Goal: Task Accomplishment & Management: Complete application form

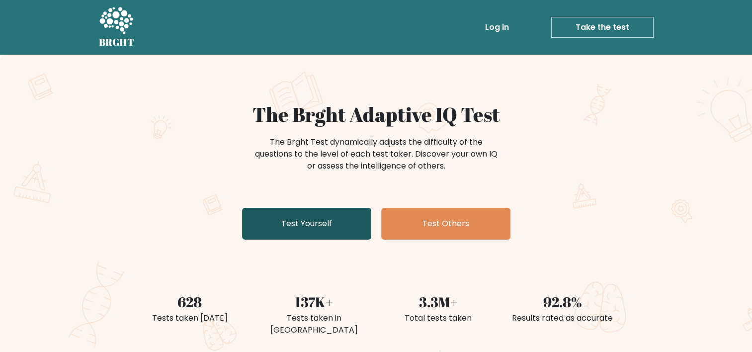
click at [318, 225] on link "Test Yourself" at bounding box center [306, 224] width 129 height 32
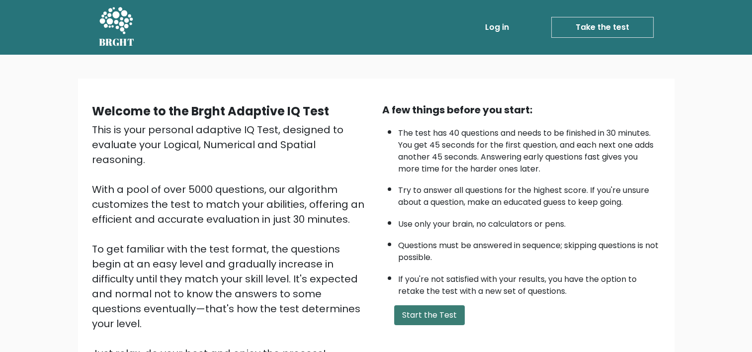
click at [413, 307] on button "Start the Test" at bounding box center [429, 315] width 71 height 20
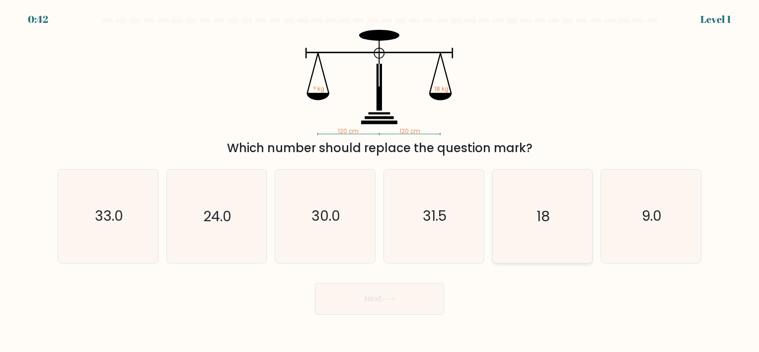
click at [543, 261] on icon "18" at bounding box center [542, 215] width 93 height 93
click at [380, 181] on input "e. 18" at bounding box center [380, 178] width 0 height 5
radio input "true"
click at [414, 308] on button "Next" at bounding box center [379, 299] width 129 height 32
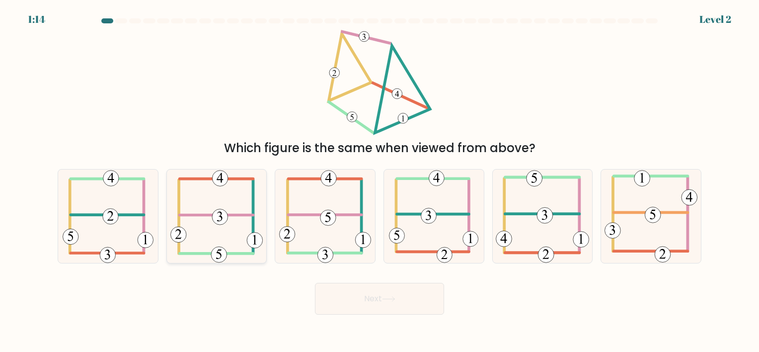
click at [254, 243] on 349 at bounding box center [255, 241] width 16 height 16
click at [380, 181] on input "b." at bounding box center [380, 178] width 0 height 5
radio input "true"
click at [361, 294] on button "Next" at bounding box center [379, 299] width 129 height 32
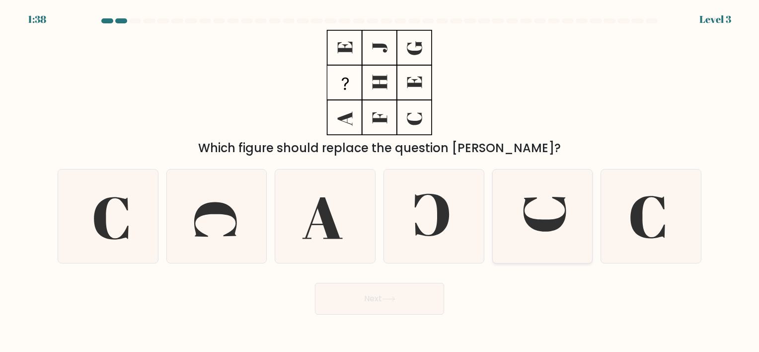
click at [553, 245] on icon at bounding box center [542, 215] width 93 height 93
click at [380, 181] on input "e." at bounding box center [380, 178] width 0 height 5
radio input "true"
click at [406, 297] on button "Next" at bounding box center [379, 299] width 129 height 32
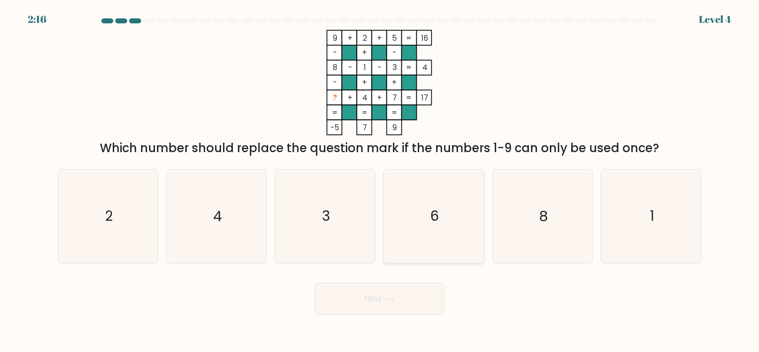
click at [440, 239] on icon "6" at bounding box center [434, 215] width 93 height 93
click at [380, 181] on input "d. 6" at bounding box center [380, 178] width 0 height 5
radio input "true"
click at [413, 295] on button "Next" at bounding box center [379, 299] width 129 height 32
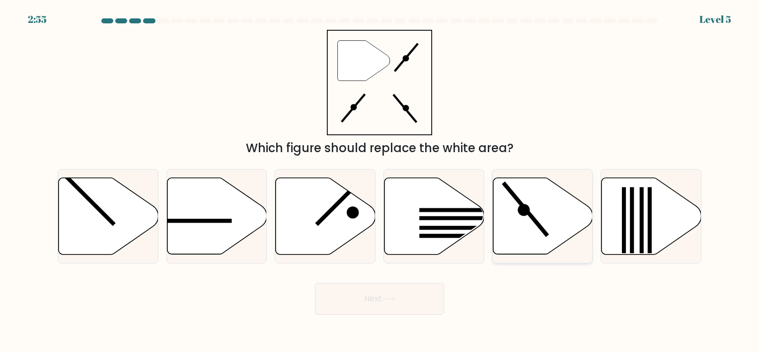
click at [521, 231] on icon at bounding box center [543, 215] width 100 height 77
click at [380, 181] on input "e." at bounding box center [380, 178] width 0 height 5
radio input "true"
click at [401, 302] on button "Next" at bounding box center [379, 299] width 129 height 32
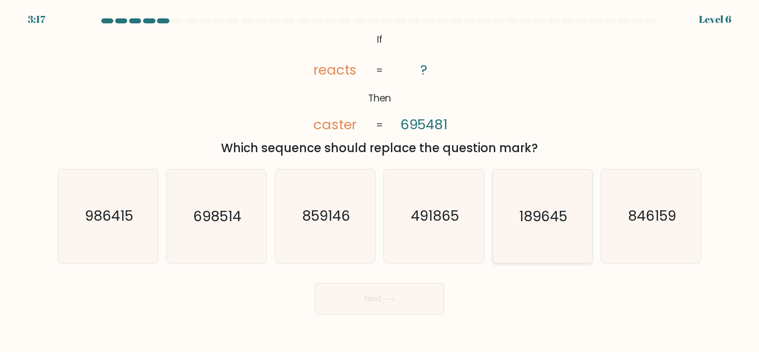
click at [518, 245] on icon "189645" at bounding box center [542, 215] width 93 height 93
click at [380, 181] on input "e. 189645" at bounding box center [380, 178] width 0 height 5
radio input "true"
click at [397, 306] on button "Next" at bounding box center [379, 299] width 129 height 32
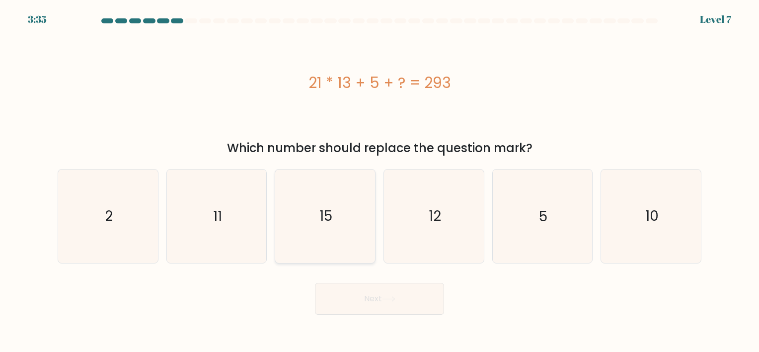
click at [339, 235] on icon "15" at bounding box center [325, 215] width 93 height 93
click at [380, 181] on input "c. 15" at bounding box center [380, 178] width 0 height 5
radio input "true"
click at [360, 296] on button "Next" at bounding box center [379, 299] width 129 height 32
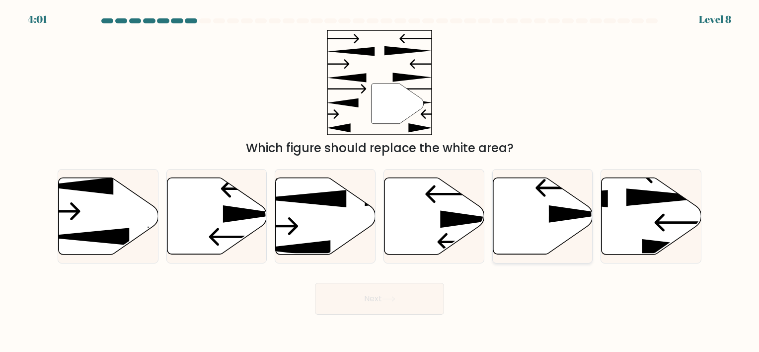
click at [509, 247] on icon at bounding box center [543, 215] width 100 height 77
click at [380, 181] on input "e." at bounding box center [380, 178] width 0 height 5
radio input "true"
click at [400, 294] on button "Next" at bounding box center [379, 299] width 129 height 32
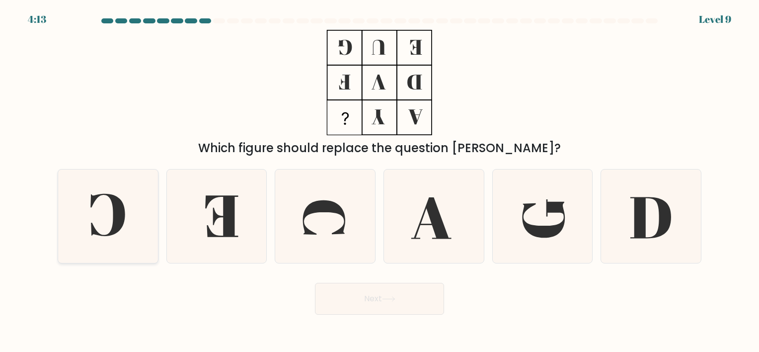
click at [143, 233] on icon at bounding box center [108, 215] width 93 height 93
click at [380, 181] on input "a." at bounding box center [380, 178] width 0 height 5
radio input "true"
click at [338, 295] on button "Next" at bounding box center [379, 299] width 129 height 32
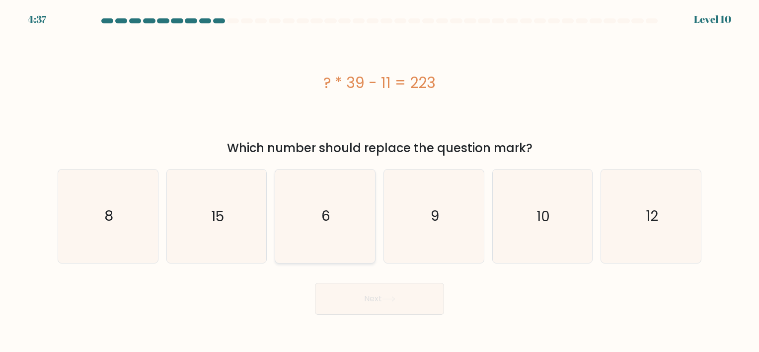
click at [329, 249] on icon "6" at bounding box center [325, 215] width 93 height 93
click at [380, 181] on input "c. 6" at bounding box center [380, 178] width 0 height 5
radio input "true"
click at [350, 294] on button "Next" at bounding box center [379, 299] width 129 height 32
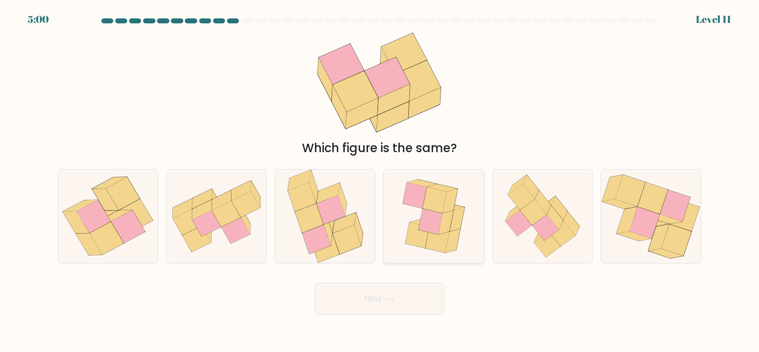
click at [422, 212] on icon at bounding box center [431, 222] width 24 height 26
click at [380, 181] on input "d." at bounding box center [380, 178] width 0 height 5
radio input "true"
click at [389, 292] on button "Next" at bounding box center [379, 299] width 129 height 32
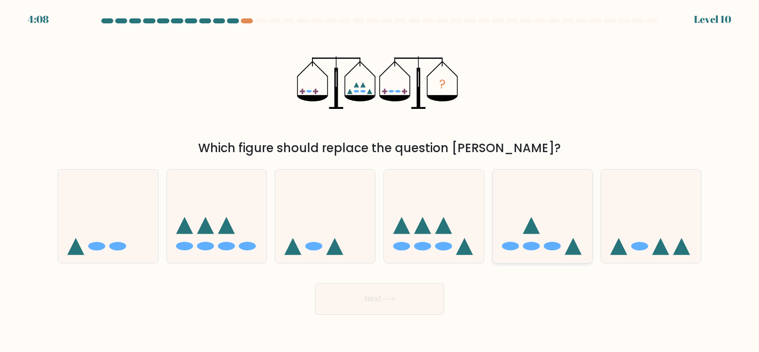
click at [513, 251] on icon at bounding box center [543, 216] width 100 height 82
click at [380, 181] on input "e." at bounding box center [380, 178] width 0 height 5
radio input "true"
click at [389, 301] on icon at bounding box center [388, 298] width 13 height 5
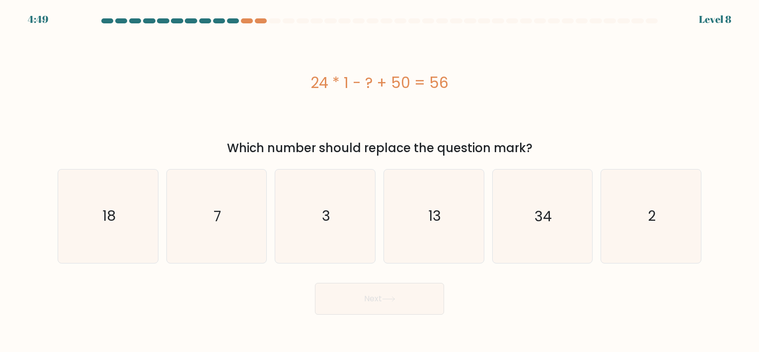
drag, startPoint x: 392, startPoint y: 301, endPoint x: 525, endPoint y: 301, distance: 133.2
click at [525, 301] on div "Next" at bounding box center [380, 294] width 656 height 39
click at [127, 234] on icon "18" at bounding box center [108, 215] width 93 height 93
click at [380, 181] on input "a. 18" at bounding box center [380, 178] width 0 height 5
radio input "true"
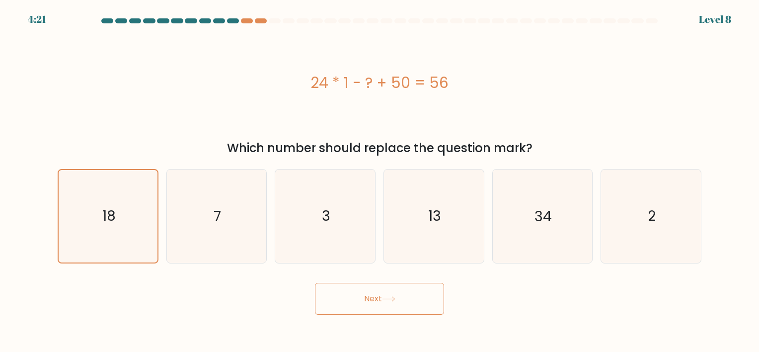
click at [345, 297] on button "Next" at bounding box center [379, 299] width 129 height 32
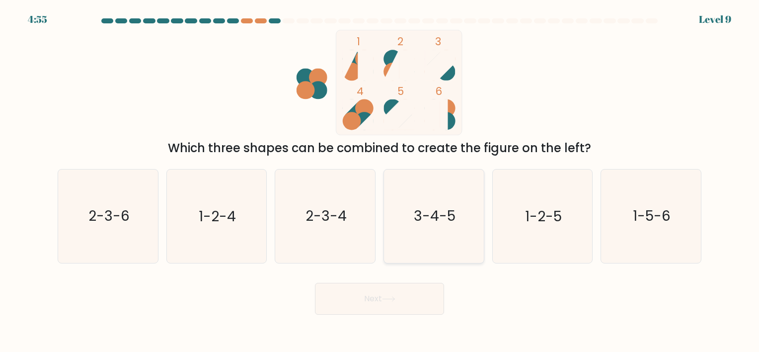
click at [429, 244] on icon "3-4-5" at bounding box center [434, 215] width 93 height 93
click at [380, 181] on input "d. 3-4-5" at bounding box center [380, 178] width 0 height 5
radio input "true"
click at [405, 298] on button "Next" at bounding box center [379, 299] width 129 height 32
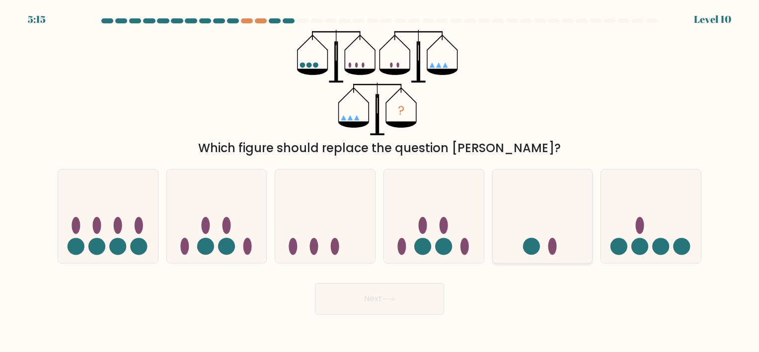
click at [530, 253] on circle at bounding box center [531, 246] width 17 height 17
click at [380, 181] on input "e." at bounding box center [380, 178] width 0 height 5
radio input "true"
click at [407, 300] on button "Next" at bounding box center [379, 299] width 129 height 32
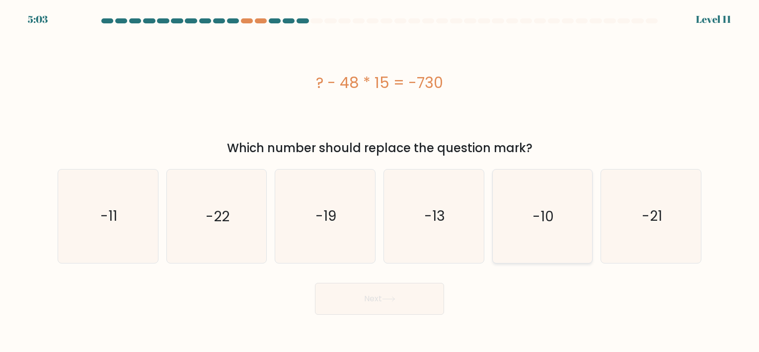
click at [534, 241] on icon "-10" at bounding box center [542, 215] width 93 height 93
click at [380, 181] on input "e. -10" at bounding box center [380, 178] width 0 height 5
radio input "true"
click at [400, 303] on button "Next" at bounding box center [379, 299] width 129 height 32
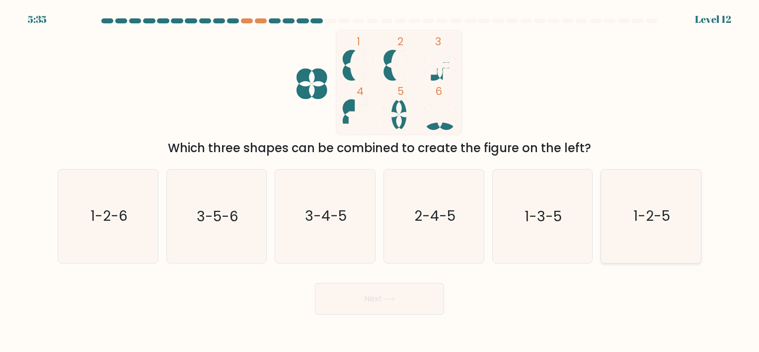
click at [636, 242] on icon "1-2-5" at bounding box center [651, 215] width 93 height 93
click at [380, 181] on input "f. 1-2-5" at bounding box center [380, 178] width 0 height 5
radio input "true"
click at [412, 295] on button "Next" at bounding box center [379, 299] width 129 height 32
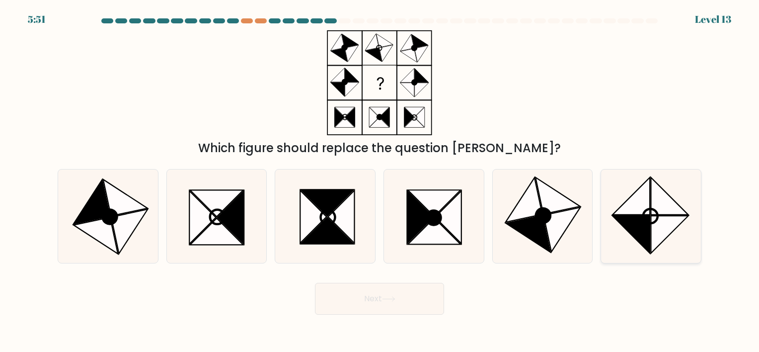
click at [644, 217] on circle at bounding box center [651, 216] width 20 height 20
click at [380, 181] on input "f." at bounding box center [380, 178] width 0 height 5
radio input "true"
click at [392, 301] on icon at bounding box center [388, 298] width 13 height 5
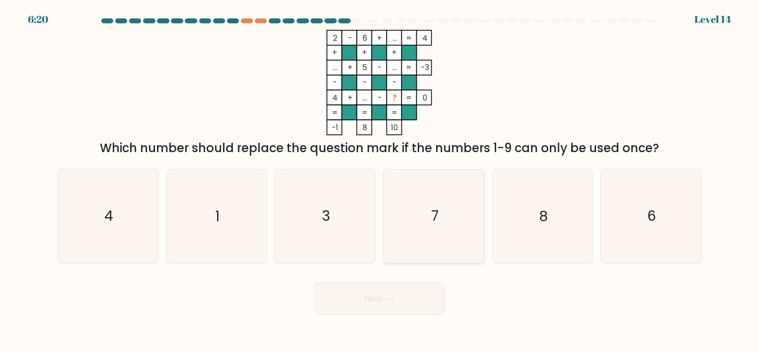
click at [459, 251] on icon "7" at bounding box center [434, 215] width 93 height 93
click at [380, 181] on input "d. 7" at bounding box center [380, 178] width 0 height 5
radio input "true"
click at [413, 299] on button "Next" at bounding box center [379, 299] width 129 height 32
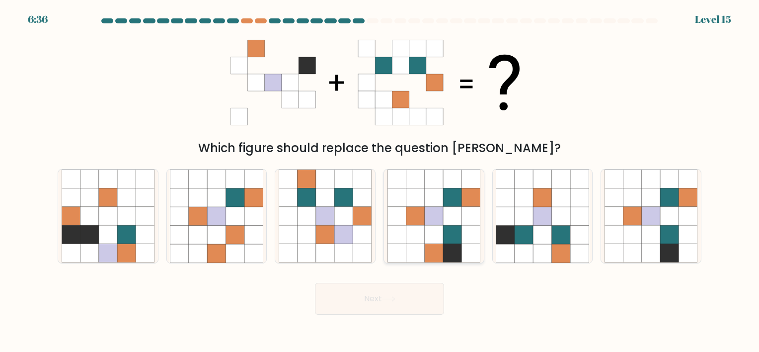
click at [453, 255] on icon at bounding box center [452, 253] width 18 height 18
click at [380, 181] on input "d." at bounding box center [380, 178] width 0 height 5
radio input "true"
click at [419, 296] on button "Next" at bounding box center [379, 299] width 129 height 32
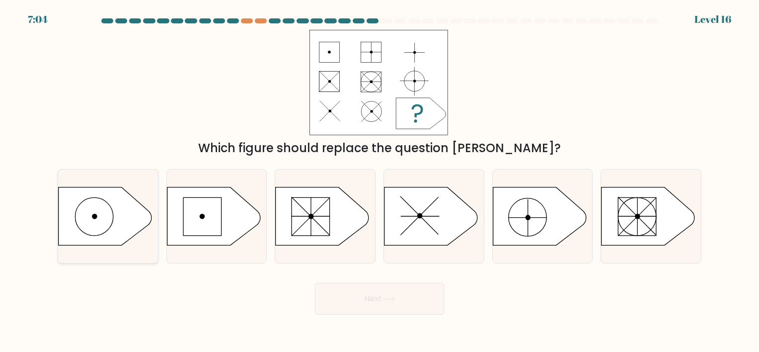
click at [111, 226] on circle at bounding box center [95, 216] width 38 height 38
click at [380, 181] on input "a." at bounding box center [380, 178] width 0 height 5
radio input "true"
click at [346, 295] on button "Next" at bounding box center [379, 299] width 129 height 32
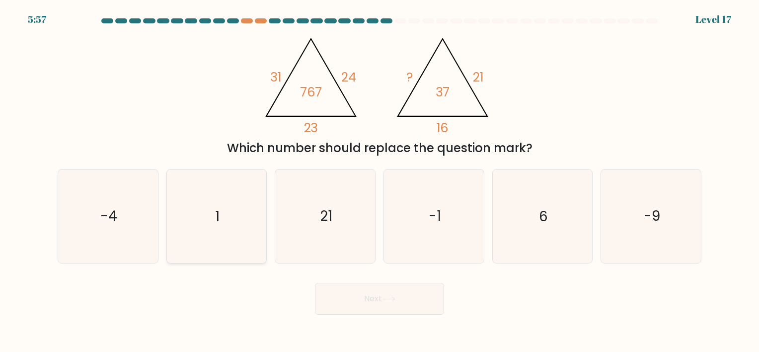
click at [203, 233] on icon "1" at bounding box center [216, 215] width 93 height 93
click at [380, 181] on input "b. 1" at bounding box center [380, 178] width 0 height 5
radio input "true"
click at [365, 286] on button "Next" at bounding box center [379, 299] width 129 height 32
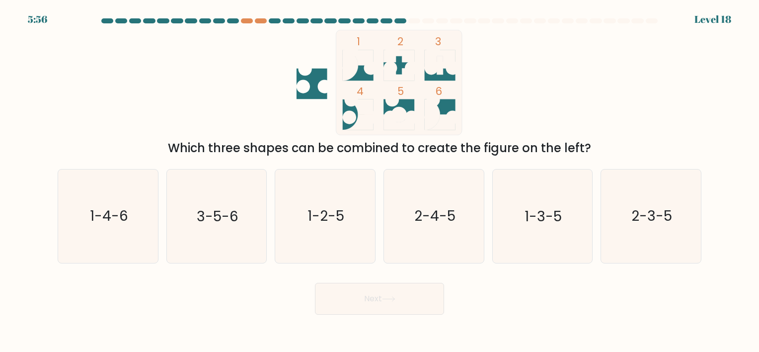
click at [365, 291] on button "Next" at bounding box center [379, 299] width 129 height 32
click at [239, 286] on div "Next" at bounding box center [380, 294] width 656 height 39
click at [652, 250] on icon "2-3-5" at bounding box center [651, 215] width 93 height 93
click at [380, 181] on input "f. 2-3-5" at bounding box center [380, 178] width 0 height 5
radio input "true"
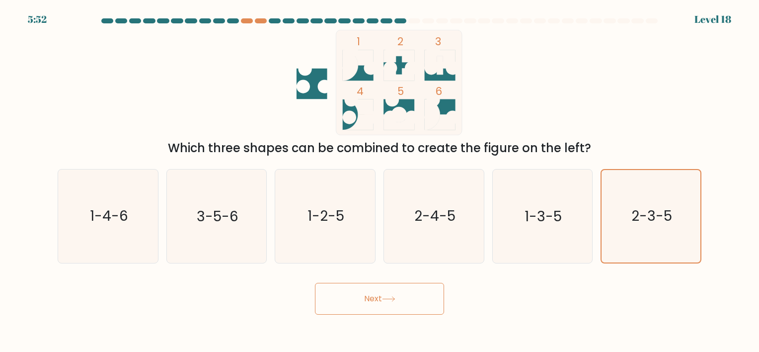
click at [385, 305] on button "Next" at bounding box center [379, 299] width 129 height 32
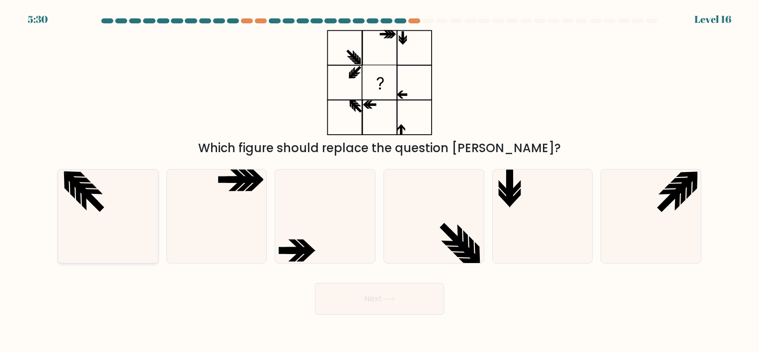
click at [146, 232] on icon at bounding box center [108, 215] width 93 height 93
click at [380, 181] on input "a." at bounding box center [380, 178] width 0 height 5
radio input "true"
click at [342, 295] on button "Next" at bounding box center [379, 299] width 129 height 32
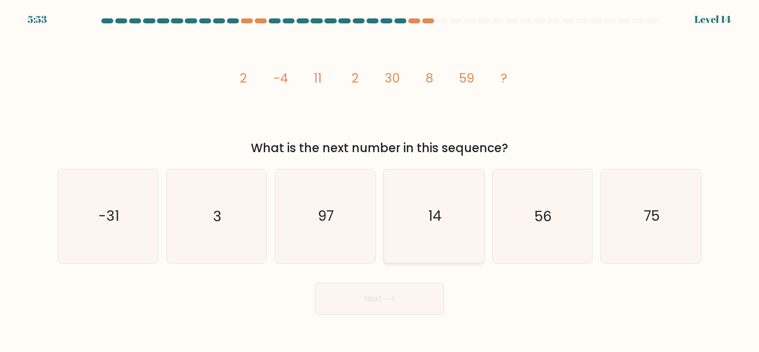
click at [425, 245] on icon "14" at bounding box center [434, 215] width 93 height 93
click at [380, 181] on input "d. 14" at bounding box center [380, 178] width 0 height 5
radio input "true"
click at [385, 305] on button "Next" at bounding box center [379, 299] width 129 height 32
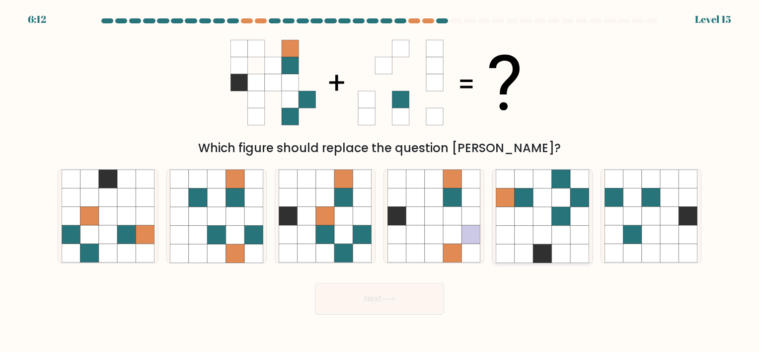
click at [525, 212] on icon at bounding box center [524, 216] width 18 height 18
click at [380, 181] on input "e." at bounding box center [380, 178] width 0 height 5
radio input "true"
click at [403, 303] on button "Next" at bounding box center [379, 299] width 129 height 32
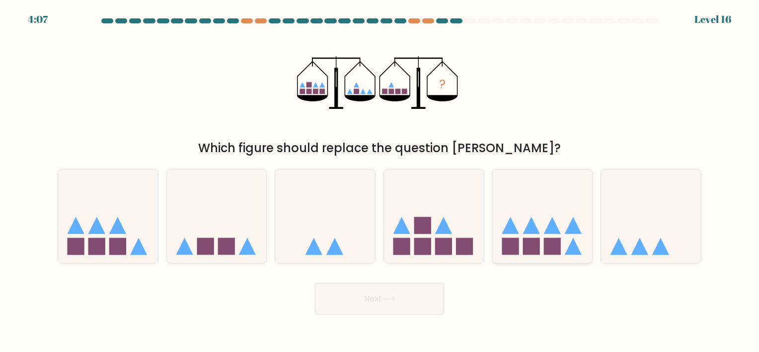
click at [540, 248] on rect at bounding box center [531, 246] width 17 height 17
click at [380, 181] on input "e." at bounding box center [380, 178] width 0 height 5
radio input "true"
click at [408, 308] on button "Next" at bounding box center [379, 299] width 129 height 32
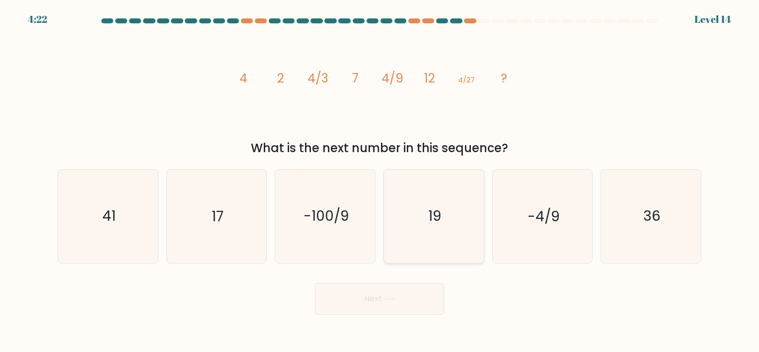
click at [444, 228] on icon "19" at bounding box center [434, 215] width 93 height 93
click at [380, 181] on input "d. 19" at bounding box center [380, 178] width 0 height 5
radio input "true"
click at [419, 293] on button "Next" at bounding box center [379, 299] width 129 height 32
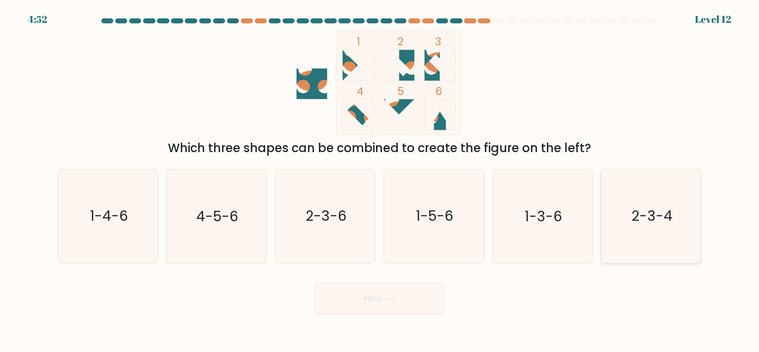
click at [636, 231] on icon "2-3-4" at bounding box center [651, 215] width 93 height 93
click at [380, 181] on input "f. 2-3-4" at bounding box center [380, 178] width 0 height 5
radio input "true"
click at [417, 299] on button "Next" at bounding box center [379, 299] width 129 height 32
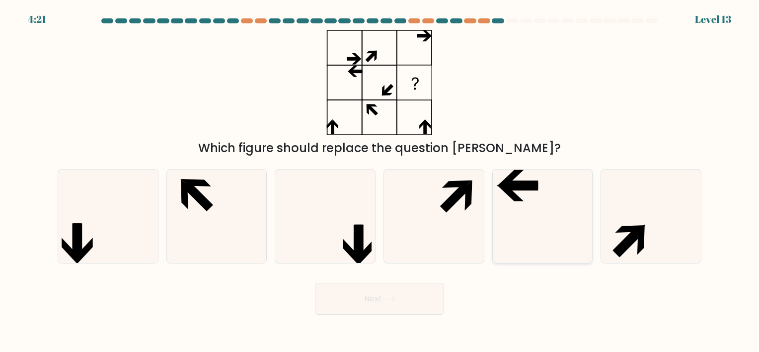
click at [535, 192] on icon at bounding box center [542, 215] width 93 height 93
click at [380, 181] on input "e." at bounding box center [380, 178] width 0 height 5
radio input "true"
click at [404, 301] on button "Next" at bounding box center [379, 299] width 129 height 32
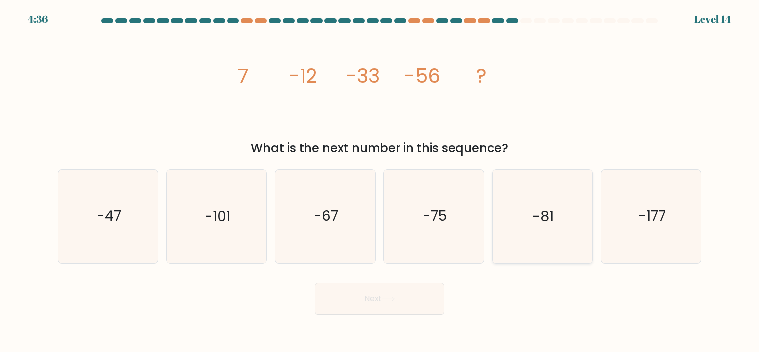
click at [534, 246] on icon "-81" at bounding box center [542, 215] width 93 height 93
click at [380, 181] on input "e. -81" at bounding box center [380, 178] width 0 height 5
radio input "true"
click at [414, 304] on button "Next" at bounding box center [379, 299] width 129 height 32
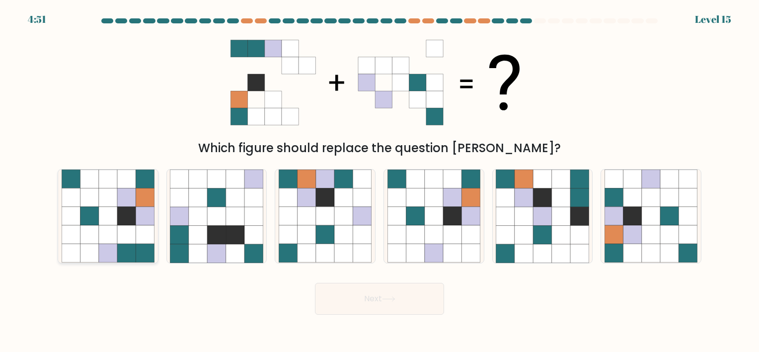
click at [115, 237] on icon at bounding box center [108, 235] width 18 height 18
click at [380, 181] on input "a." at bounding box center [380, 178] width 0 height 5
radio input "true"
click at [328, 290] on button "Next" at bounding box center [379, 299] width 129 height 32
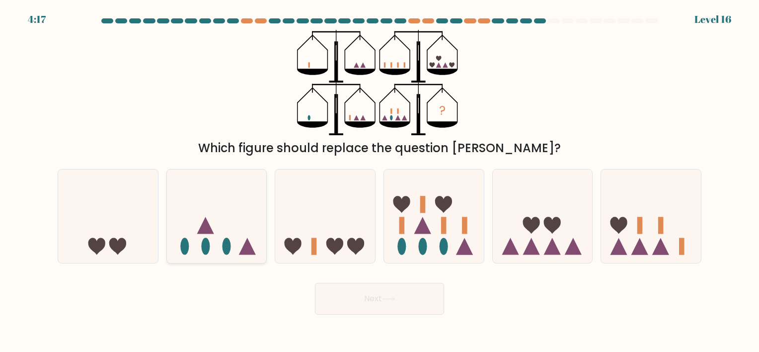
click at [229, 257] on icon at bounding box center [217, 216] width 100 height 82
click at [380, 181] on input "b." at bounding box center [380, 178] width 0 height 5
radio input "true"
click at [376, 301] on button "Next" at bounding box center [379, 299] width 129 height 32
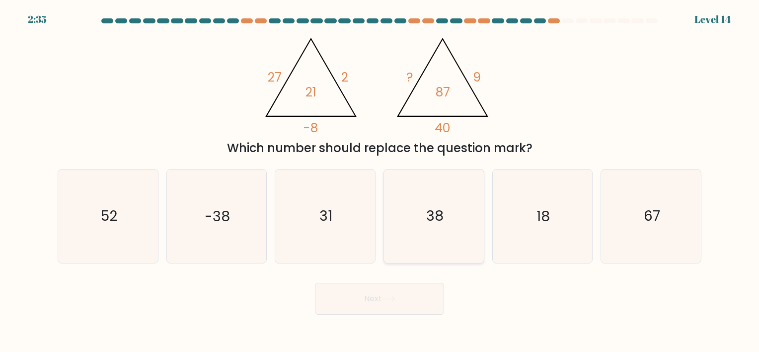
click at [457, 212] on icon "38" at bounding box center [434, 215] width 93 height 93
click at [380, 181] on input "d. 38" at bounding box center [380, 178] width 0 height 5
radio input "true"
click at [423, 303] on button "Next" at bounding box center [379, 299] width 129 height 32
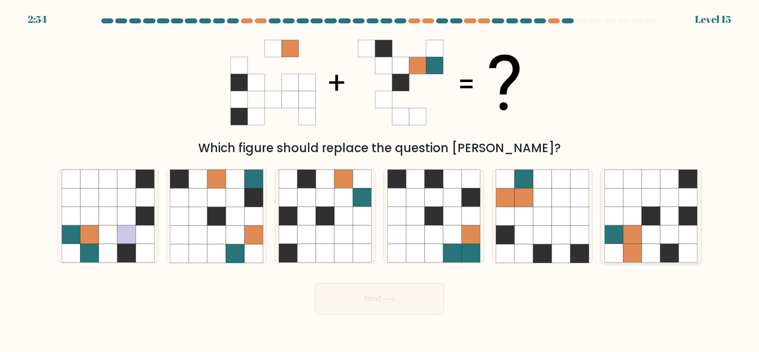
click at [624, 252] on icon at bounding box center [633, 253] width 18 height 18
click at [380, 181] on input "f." at bounding box center [380, 178] width 0 height 5
radio input "true"
click at [423, 297] on button "Next" at bounding box center [379, 299] width 129 height 32
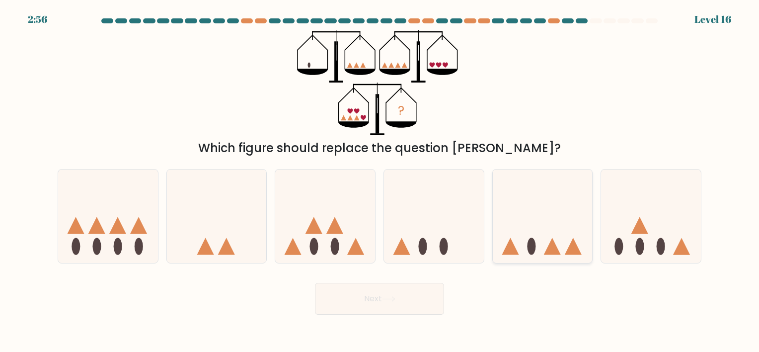
click at [525, 259] on div at bounding box center [542, 216] width 101 height 94
click at [380, 181] on input "e." at bounding box center [380, 178] width 0 height 5
radio input "true"
click at [407, 294] on button "Next" at bounding box center [379, 299] width 129 height 32
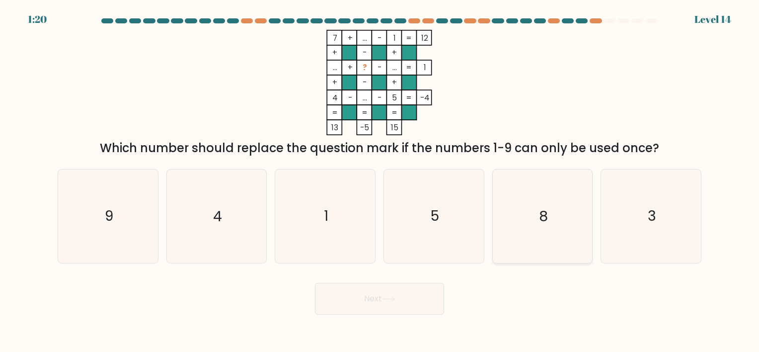
click at [558, 211] on icon "8" at bounding box center [542, 215] width 93 height 93
click at [380, 181] on input "e. 8" at bounding box center [380, 178] width 0 height 5
radio input "true"
click at [401, 295] on button "Next" at bounding box center [379, 299] width 129 height 32
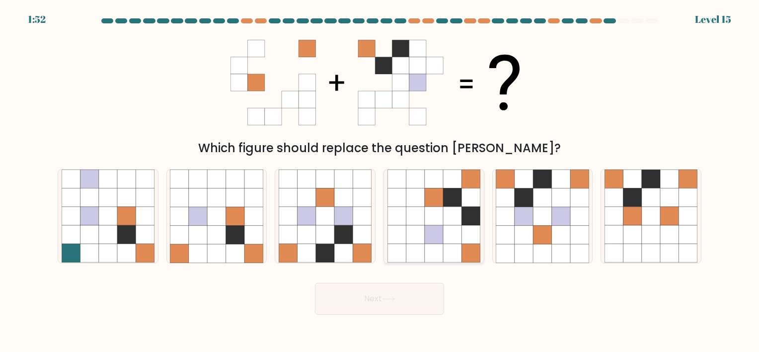
click at [429, 250] on icon at bounding box center [434, 253] width 18 height 18
click at [380, 181] on input "d." at bounding box center [380, 178] width 0 height 5
radio input "true"
click at [410, 314] on button "Next" at bounding box center [379, 299] width 129 height 32
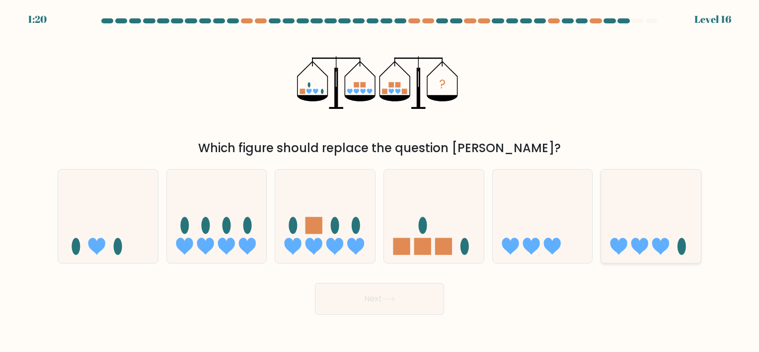
click at [644, 252] on icon at bounding box center [651, 216] width 100 height 82
click at [380, 181] on input "f." at bounding box center [380, 178] width 0 height 5
radio input "true"
click at [402, 300] on button "Next" at bounding box center [379, 299] width 129 height 32
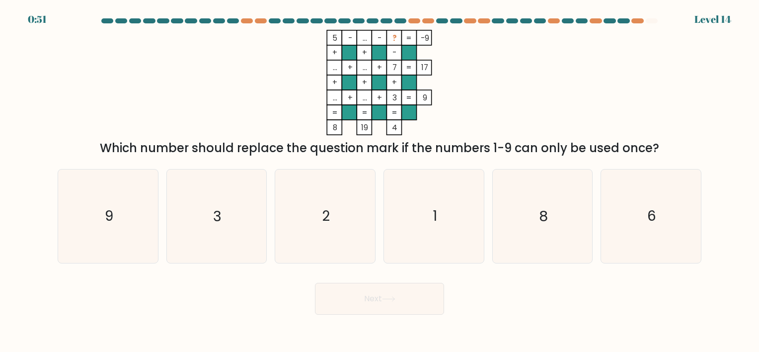
click at [402, 300] on button "Next" at bounding box center [379, 299] width 129 height 32
click at [500, 288] on div "Next" at bounding box center [380, 294] width 656 height 39
click at [538, 248] on icon "8" at bounding box center [542, 215] width 93 height 93
click at [380, 181] on input "e. 8" at bounding box center [380, 178] width 0 height 5
radio input "true"
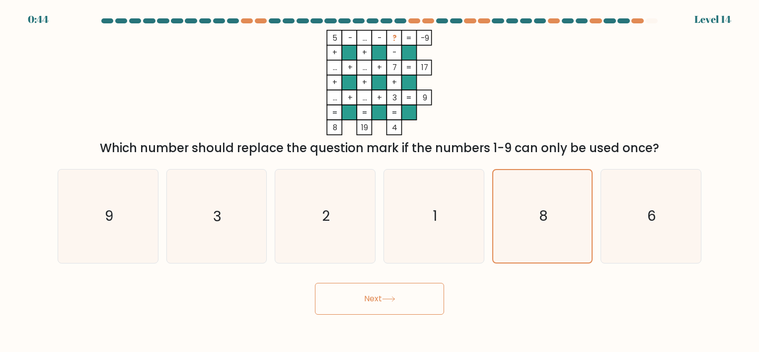
click at [411, 303] on button "Next" at bounding box center [379, 299] width 129 height 32
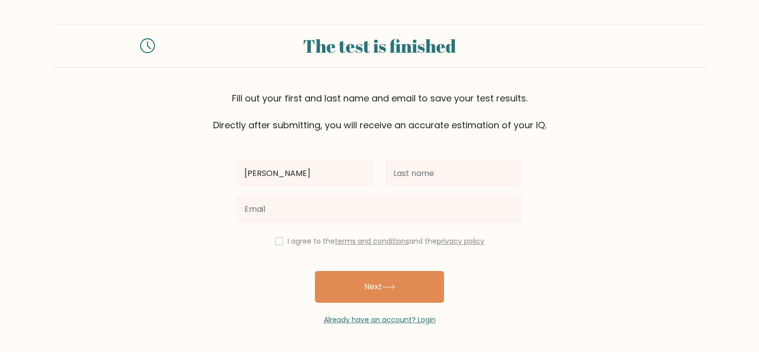
type input "[PERSON_NAME]"
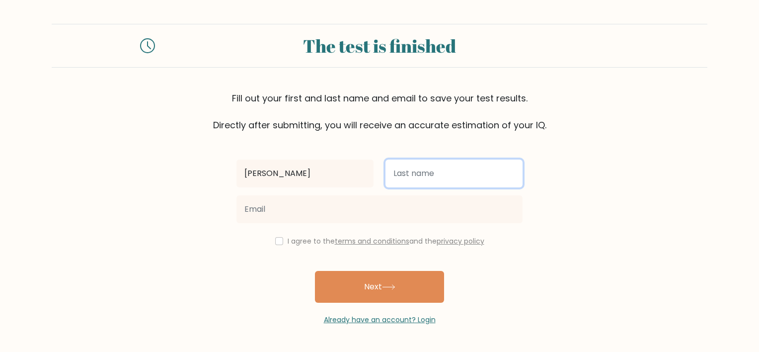
click at [429, 181] on input "text" at bounding box center [454, 174] width 137 height 28
type input "Reishus"
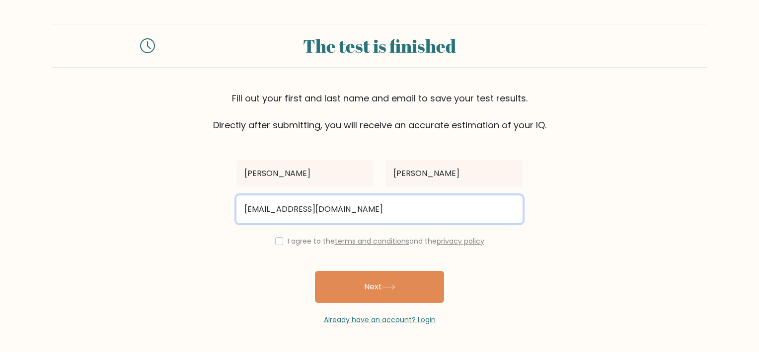
click at [374, 222] on input "alexreishus30@gmail.com" at bounding box center [380, 209] width 286 height 28
click at [315, 271] on button "Next" at bounding box center [379, 287] width 129 height 32
type input "alexanderreishus0@gmail.com"
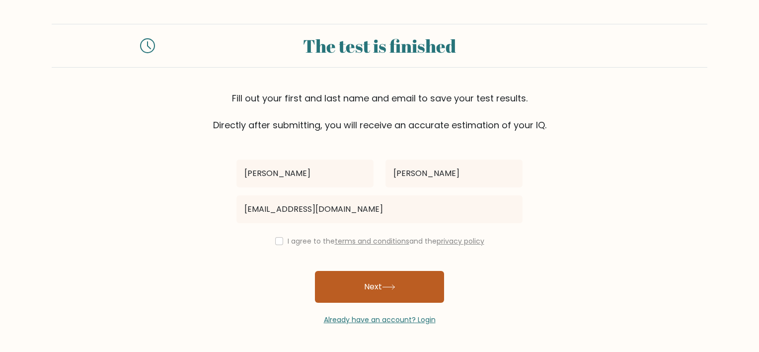
click at [364, 281] on button "Next" at bounding box center [379, 287] width 129 height 32
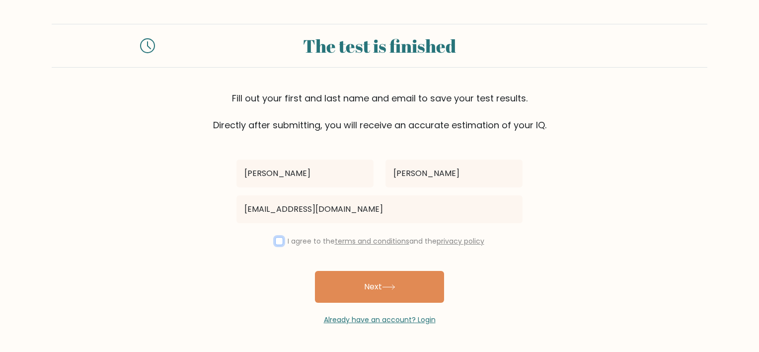
click at [279, 244] on input "checkbox" at bounding box center [279, 241] width 8 height 8
checkbox input "true"
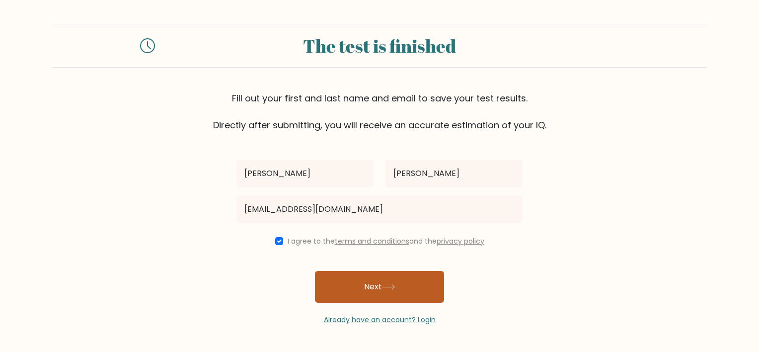
click at [358, 287] on button "Next" at bounding box center [379, 287] width 129 height 32
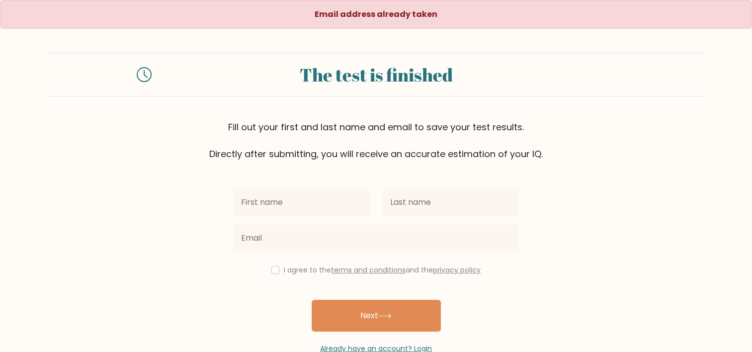
click at [290, 209] on input "text" at bounding box center [301, 202] width 137 height 28
type input "[PERSON_NAME]"
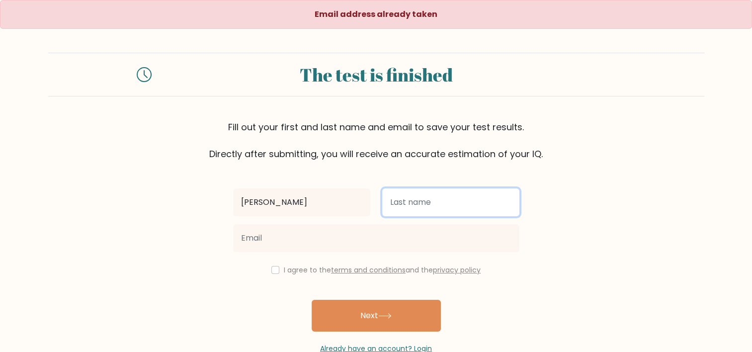
type input "Reishus"
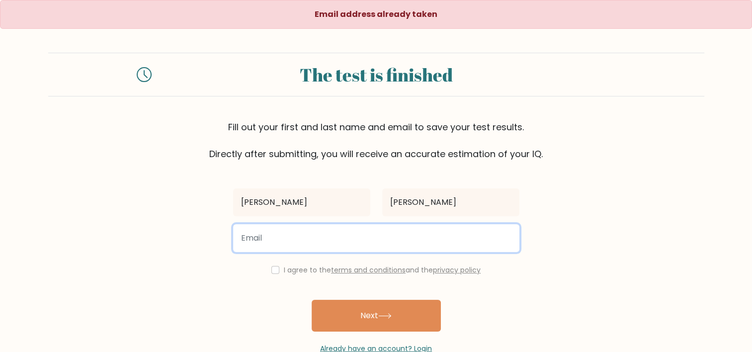
type input "alexanderreishus0@gmail.com"
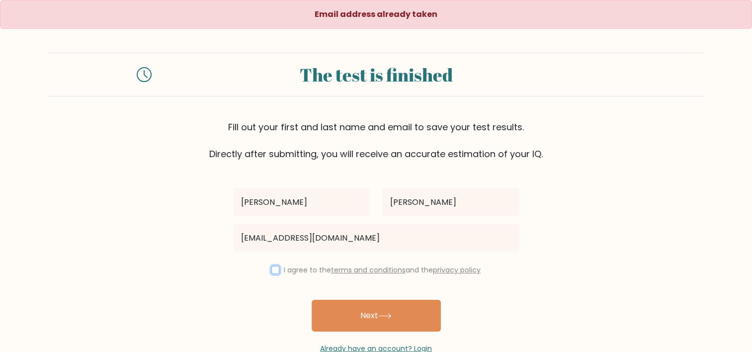
click at [275, 272] on input "checkbox" at bounding box center [275, 270] width 8 height 8
checkbox input "true"
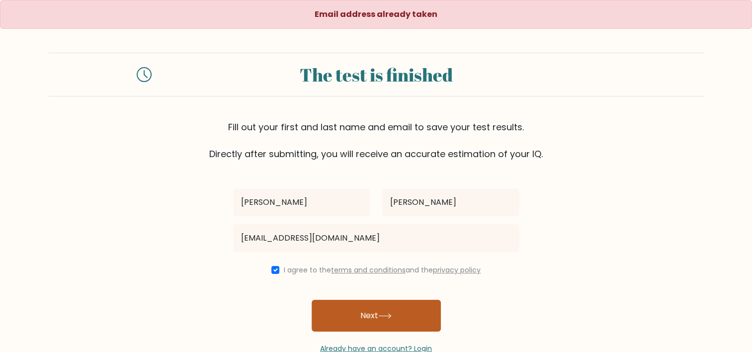
click at [339, 320] on button "Next" at bounding box center [376, 316] width 129 height 32
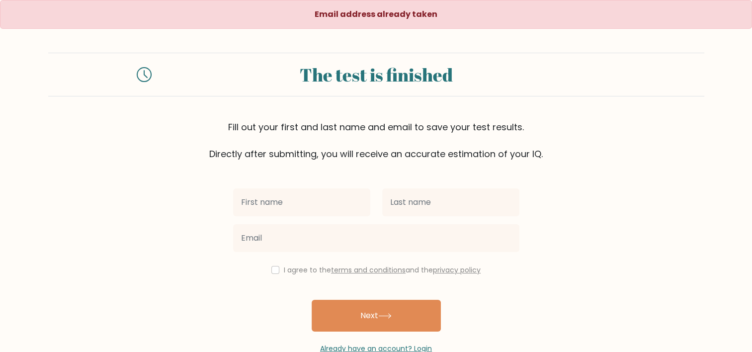
click at [307, 212] on input "text" at bounding box center [301, 202] width 137 height 28
type input "[PERSON_NAME]"
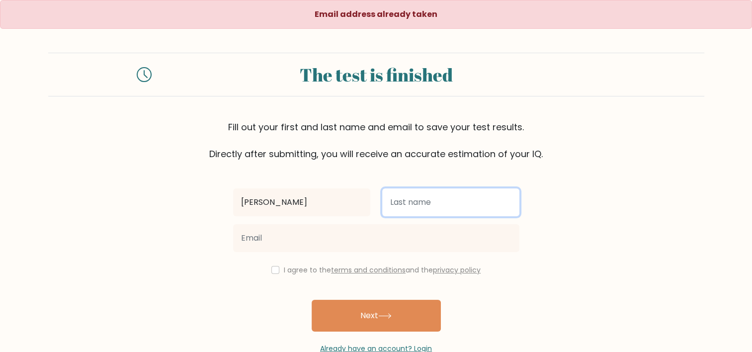
type input "Reishus"
type input "[EMAIL_ADDRESS][DOMAIN_NAME]"
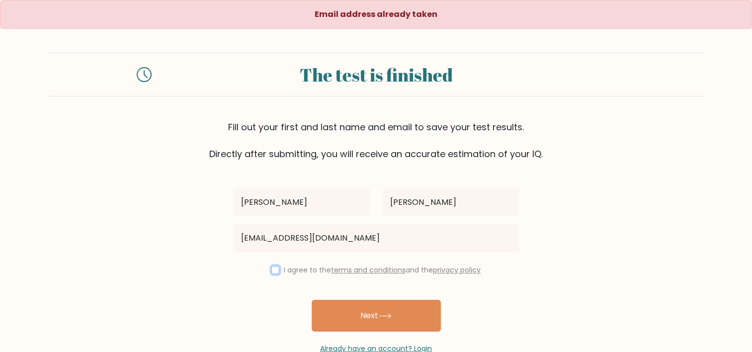
click at [272, 271] on input "checkbox" at bounding box center [275, 270] width 8 height 8
checkbox input "true"
click at [356, 275] on div "Alexander Reishus alexanderreishus0@gmail.com I agree to the terms and conditio…" at bounding box center [376, 257] width 298 height 193
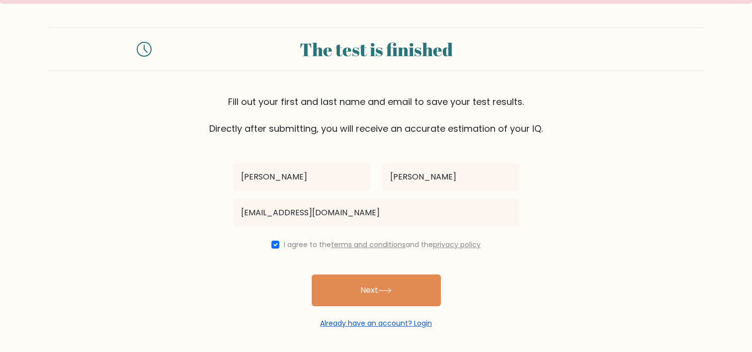
click at [371, 322] on link "Already have an account? Login" at bounding box center [376, 323] width 112 height 10
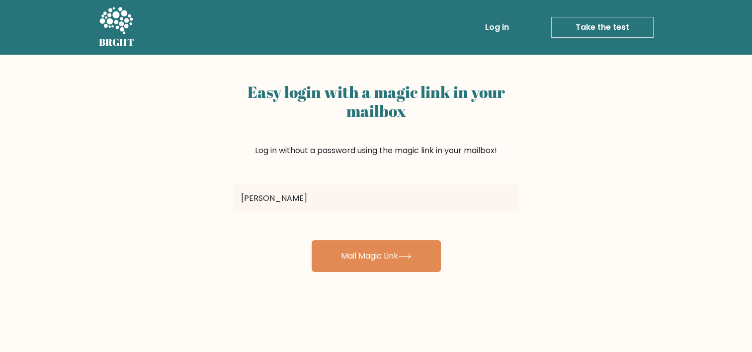
type input "[EMAIL_ADDRESS][DOMAIN_NAME]"
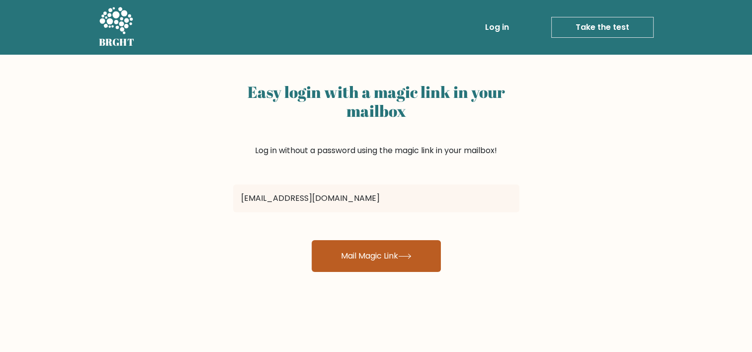
click at [369, 258] on button "Mail Magic Link" at bounding box center [376, 256] width 129 height 32
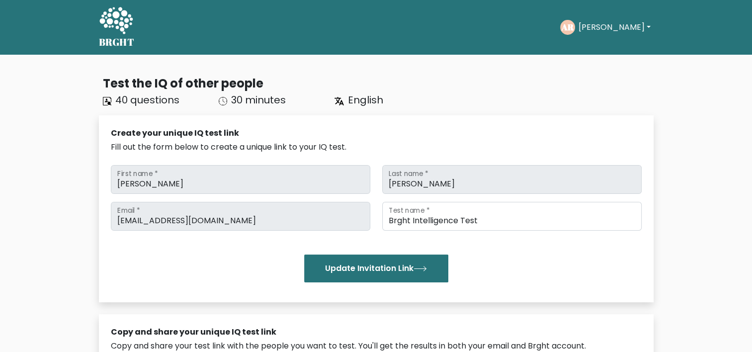
click at [623, 28] on button "[PERSON_NAME]" at bounding box center [614, 27] width 78 height 13
click at [596, 63] on link "Profile" at bounding box center [600, 64] width 79 height 16
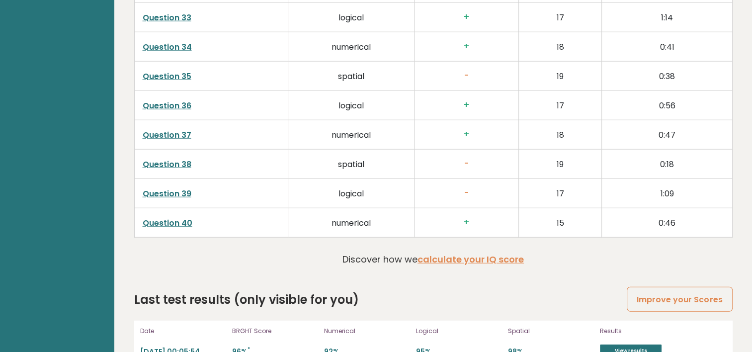
scroll to position [2714, 0]
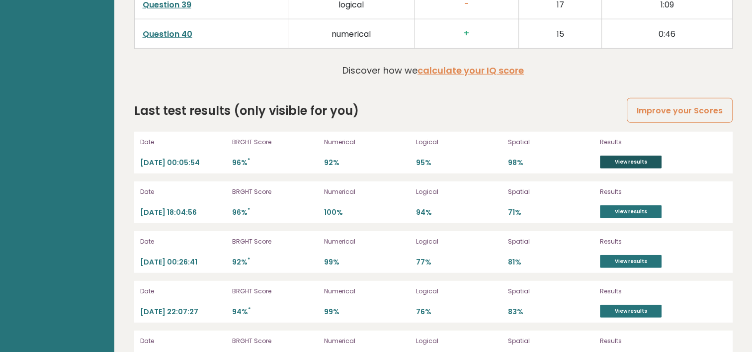
click at [624, 161] on link "View results" at bounding box center [631, 162] width 62 height 13
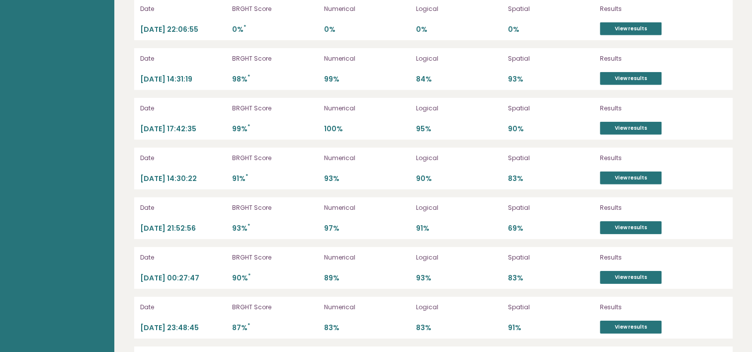
scroll to position [3093, 0]
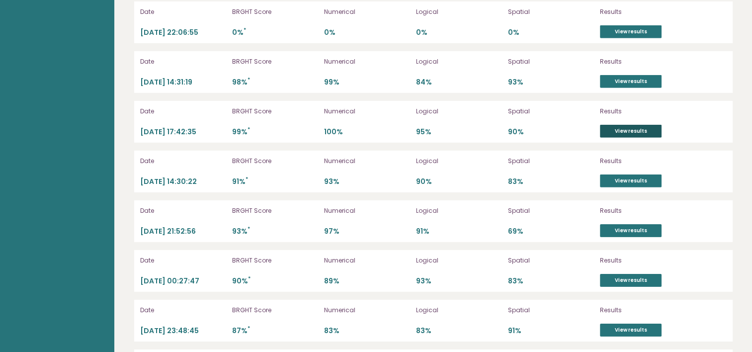
click at [613, 127] on link "View results" at bounding box center [631, 131] width 62 height 13
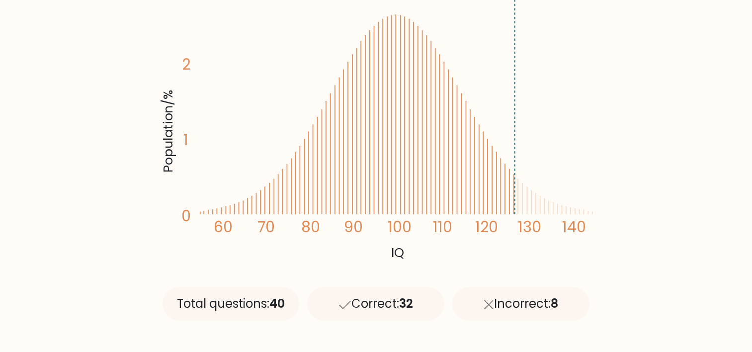
scroll to position [201, 0]
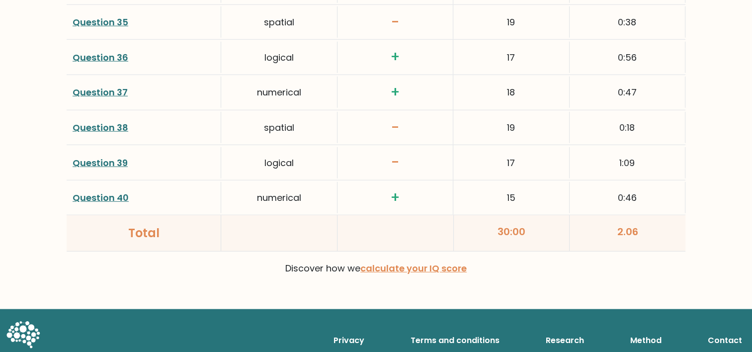
scroll to position [2640, 0]
